Goal: Transaction & Acquisition: Purchase product/service

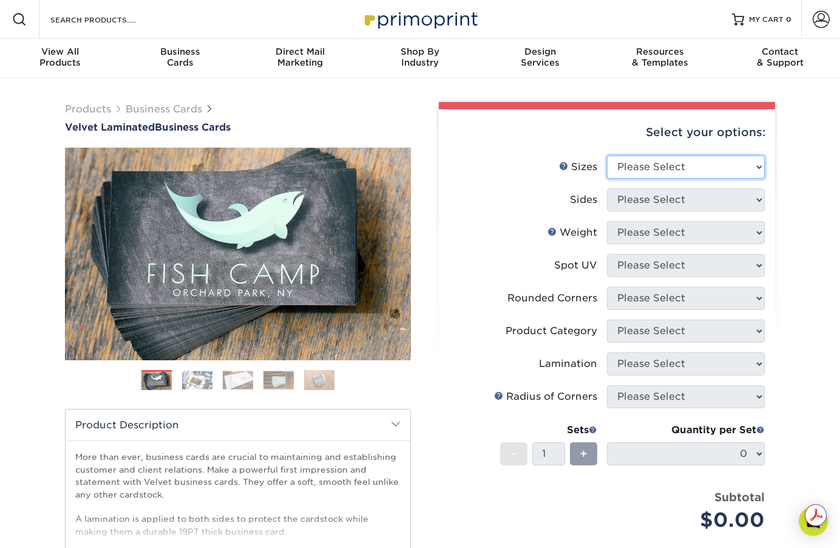
click at [749, 164] on select "Please Select 1.5" x 3.5" - Mini 1.75" x 3.5" - Mini 2" x 2" - Square 2" x 3" -…" at bounding box center [686, 166] width 158 height 23
select select "2.00x3.50"
click at [607, 155] on select "Please Select 1.5" x 3.5" - Mini 1.75" x 3.5" - Mini 2" x 2" - Square 2" x 3" -…" at bounding box center [686, 166] width 158 height 23
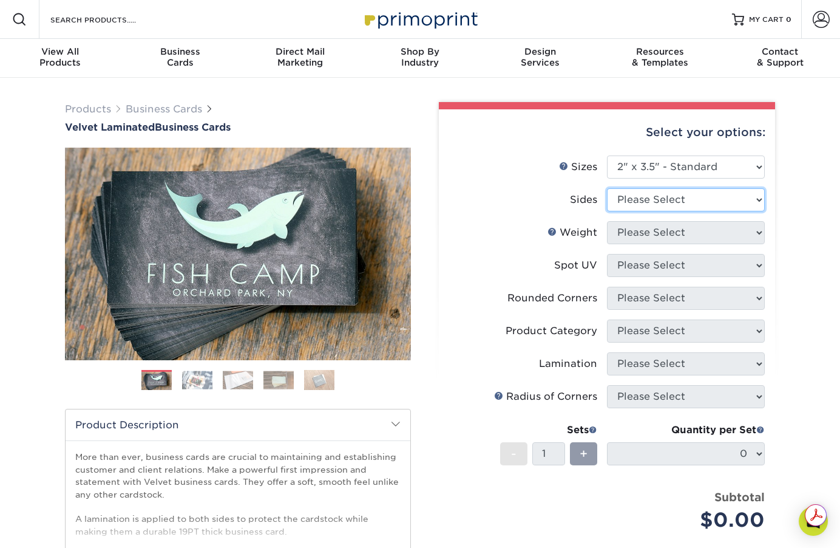
click at [717, 199] on select "Please Select Print Both Sides Print Front Only" at bounding box center [686, 199] width 158 height 23
select select "13abbda7-1d64-4f25-8bb2-c179b224825d"
click at [607, 188] on select "Please Select Print Both Sides Print Front Only" at bounding box center [686, 199] width 158 height 23
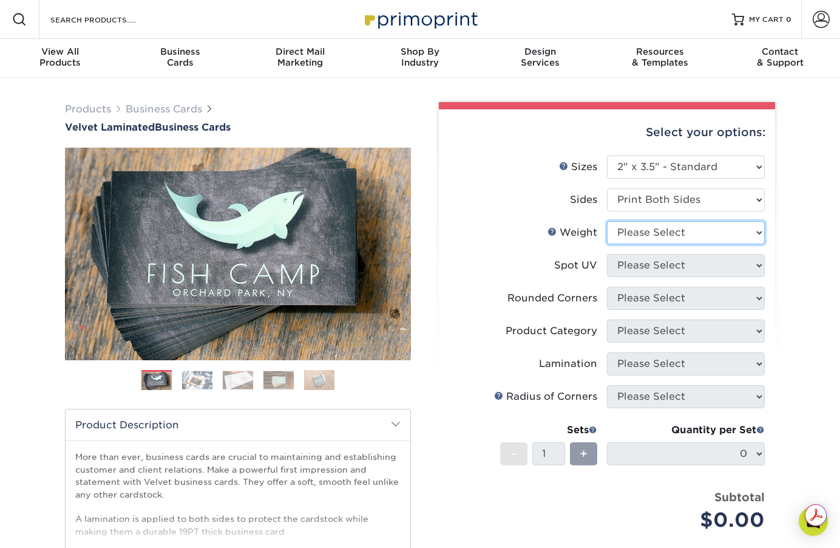
click at [740, 236] on select "Please Select 16PT" at bounding box center [686, 232] width 158 height 23
click at [607, 221] on select "Please Select 16PT" at bounding box center [686, 232] width 158 height 23
click at [729, 228] on select "Please Select 16PT" at bounding box center [686, 232] width 158 height 23
select select "16PT"
click at [607, 221] on select "Please Select 16PT" at bounding box center [686, 232] width 158 height 23
